Goal: Check status: Check status

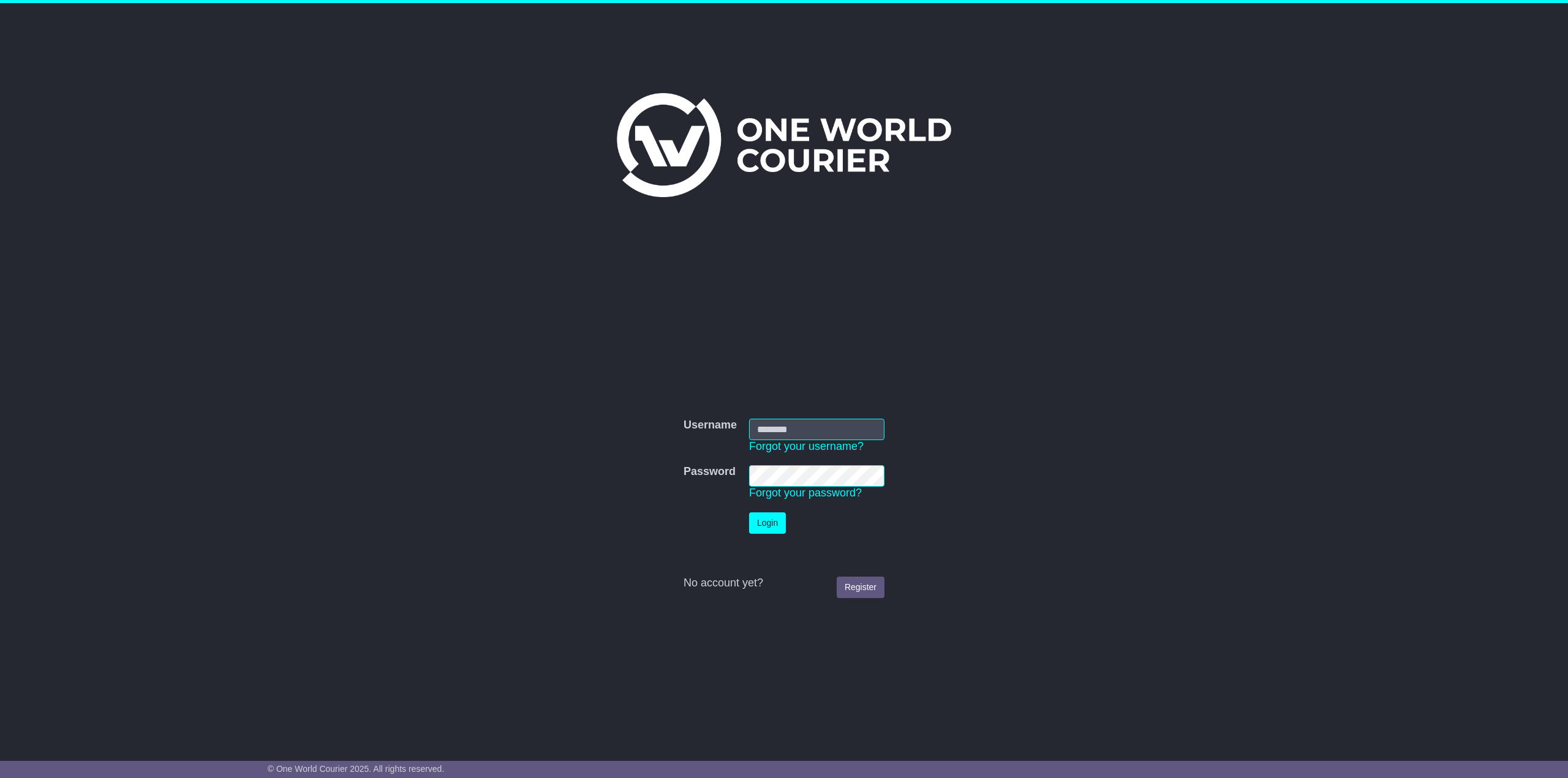
type input "**********"
click at [766, 522] on button "Login" at bounding box center [767, 523] width 37 height 22
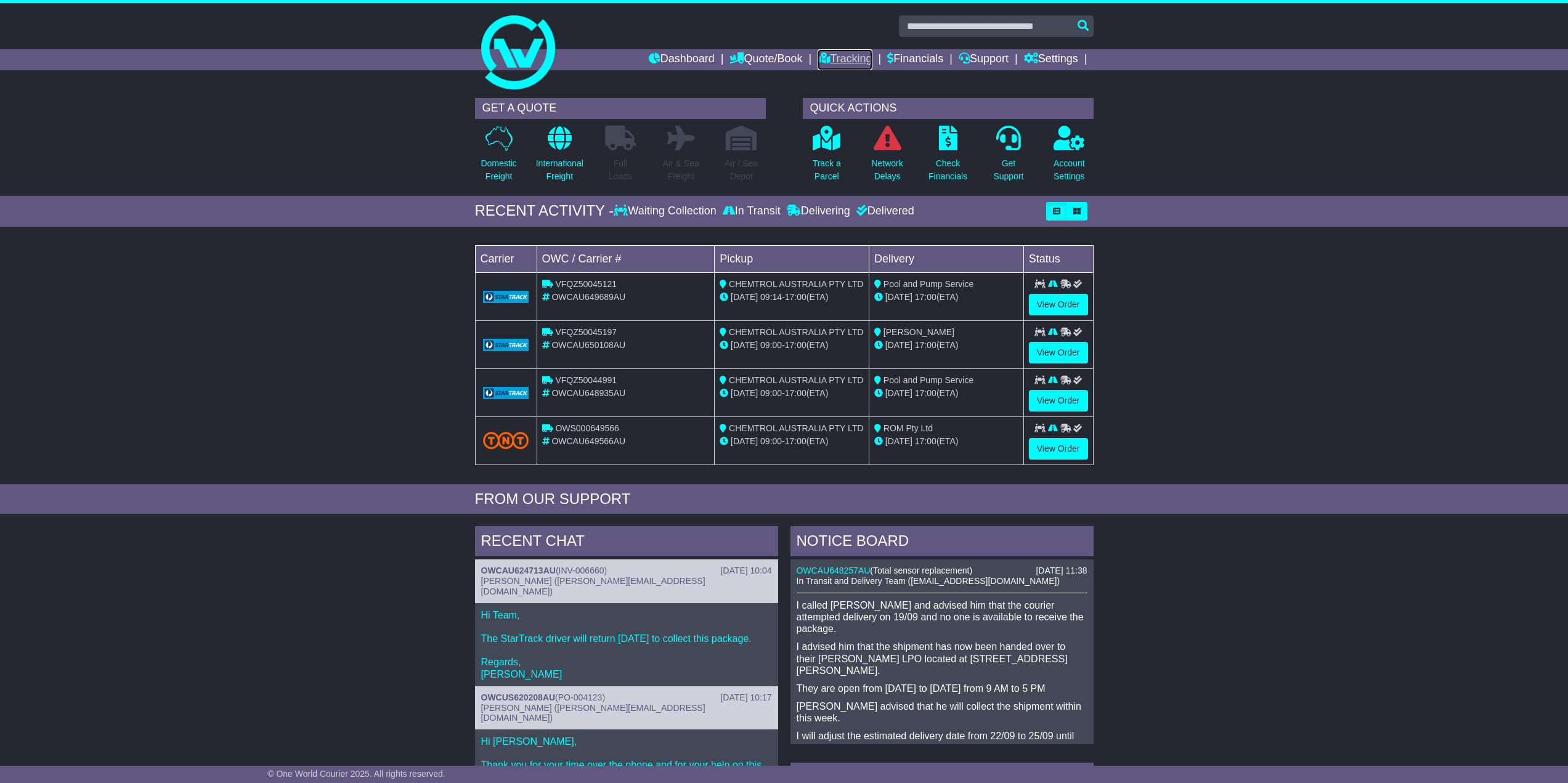
click at [836, 59] on link "Tracking" at bounding box center [845, 60] width 54 height 21
